Goal: Task Accomplishment & Management: Use online tool/utility

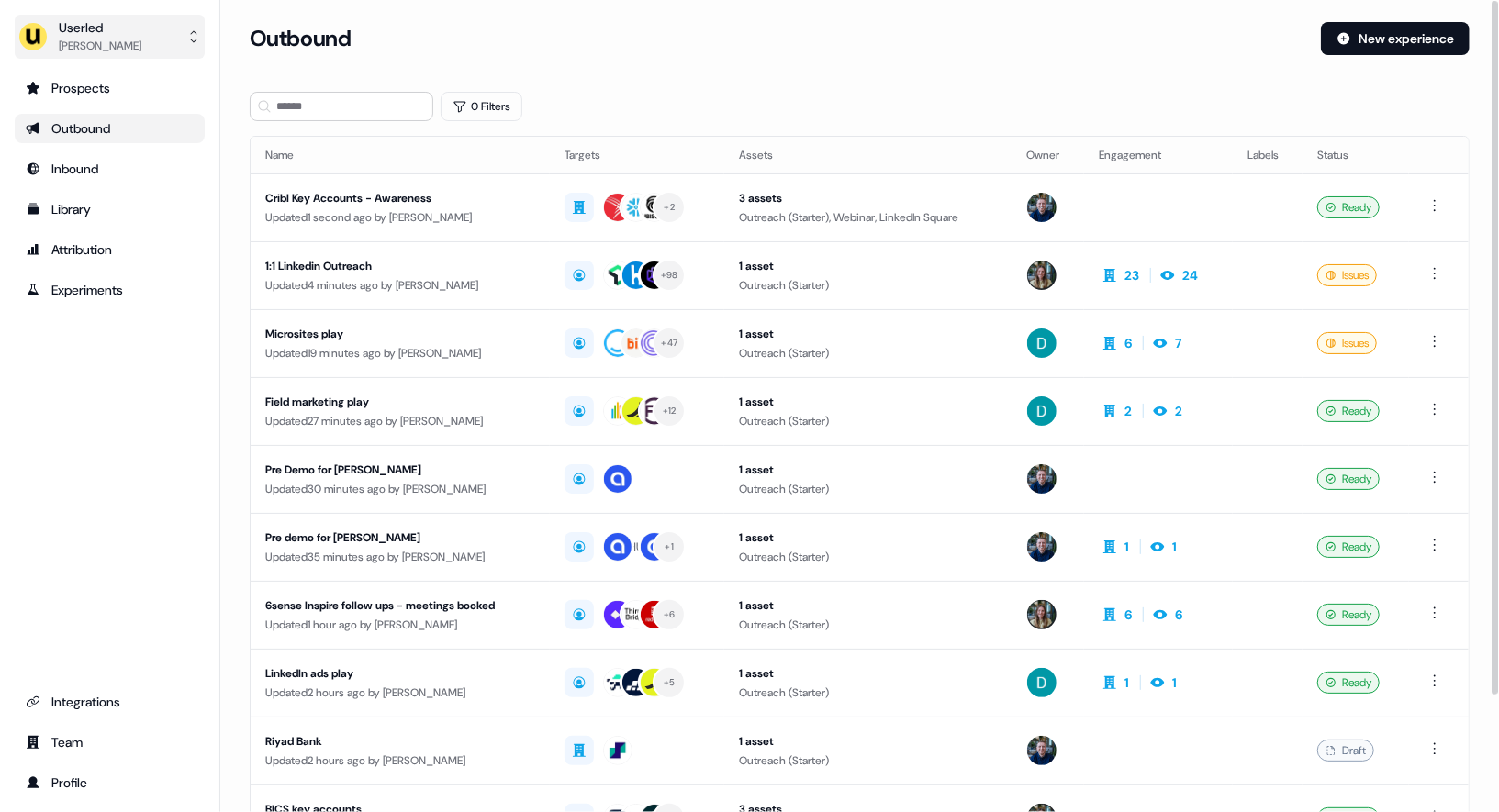
click at [123, 21] on div "Userled" at bounding box center [100, 27] width 83 height 19
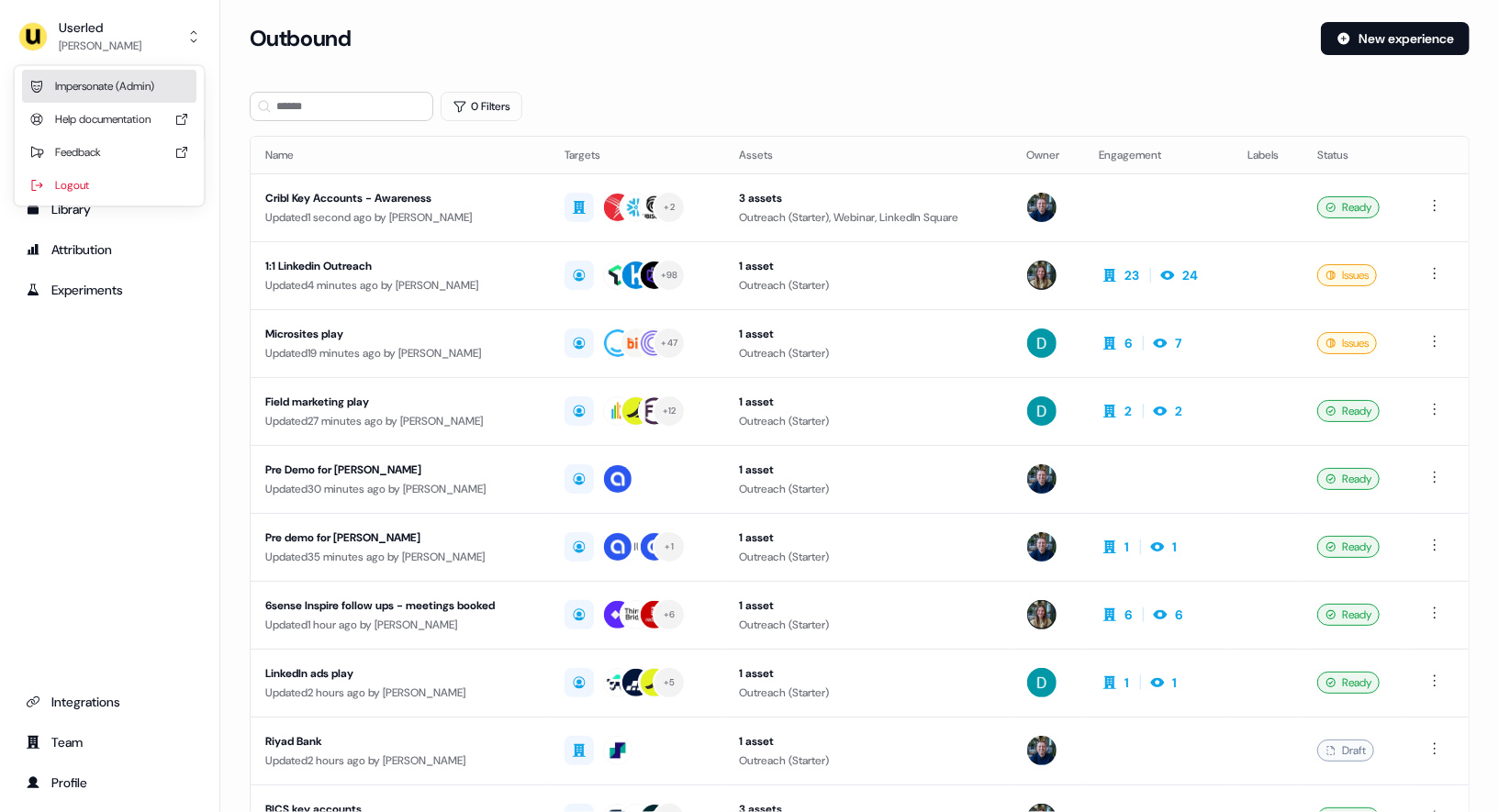
click at [102, 85] on div "Impersonate (Admin)" at bounding box center [109, 86] width 175 height 33
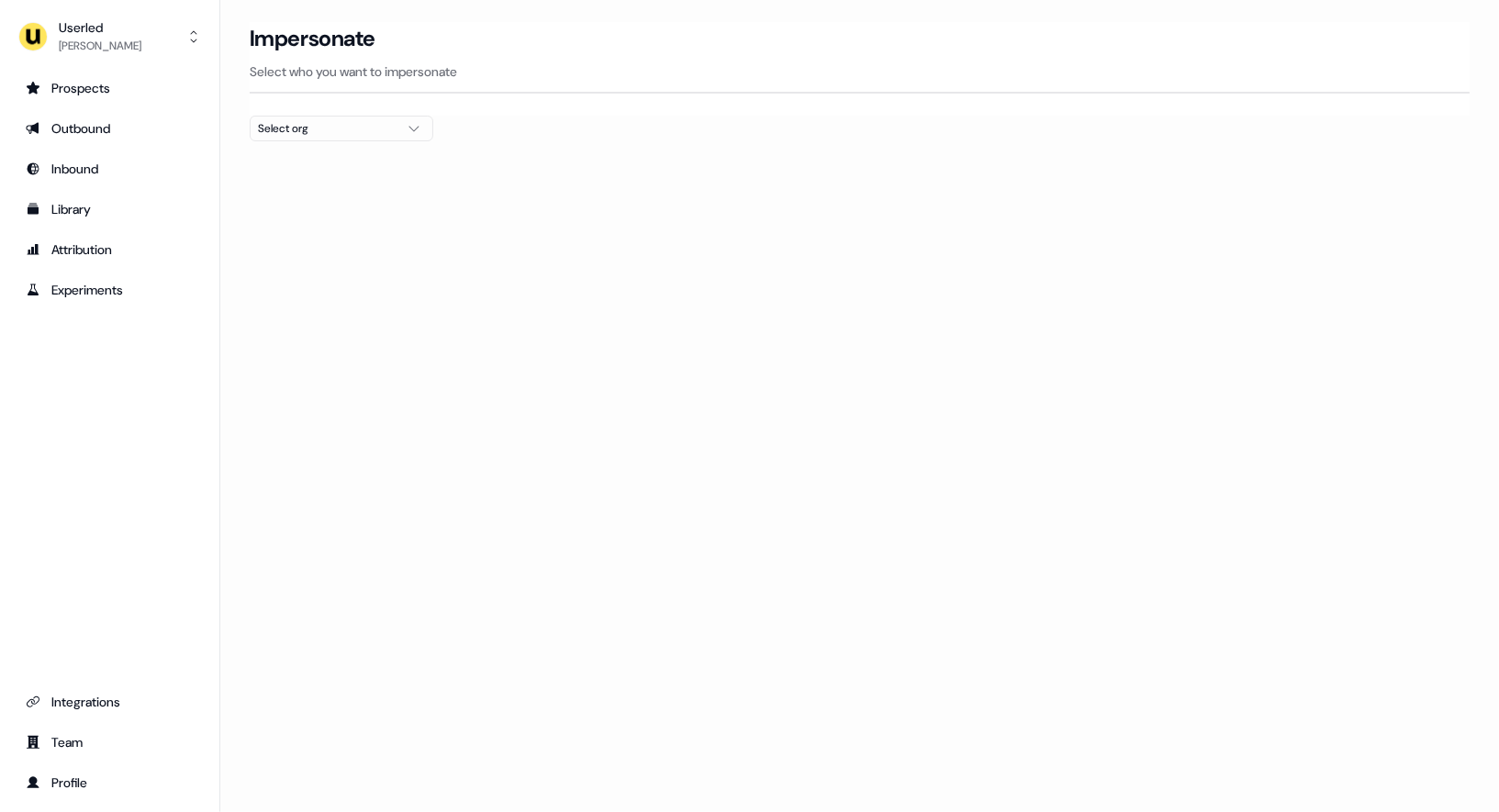
click at [346, 154] on div at bounding box center [860, 148] width 1220 height 15
click at [334, 137] on button "Select org" at bounding box center [341, 129] width 184 height 26
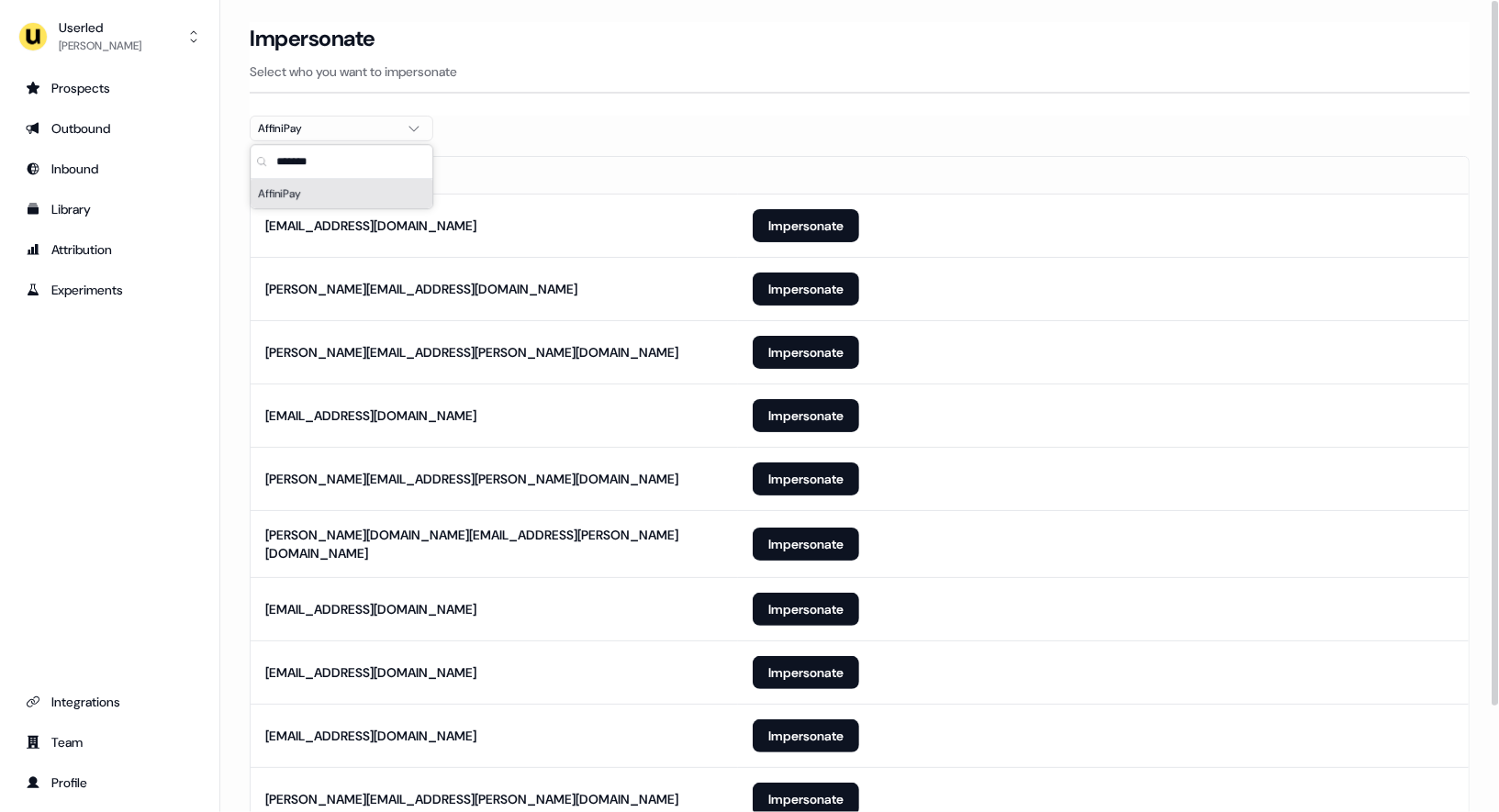
type input "*******"
click at [653, 168] on th "Email" at bounding box center [494, 175] width 487 height 36
click at [788, 231] on button "Impersonate" at bounding box center [805, 226] width 106 height 33
